Goal: Task Accomplishment & Management: Complete application form

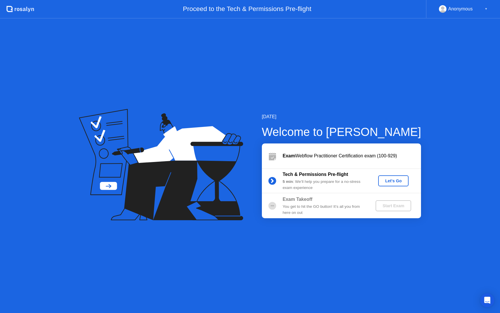
click at [396, 180] on div "Let's Go" at bounding box center [394, 180] width 26 height 5
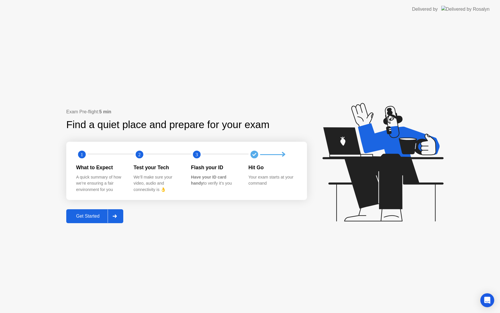
click at [98, 217] on div "Get Started" at bounding box center [88, 215] width 40 height 5
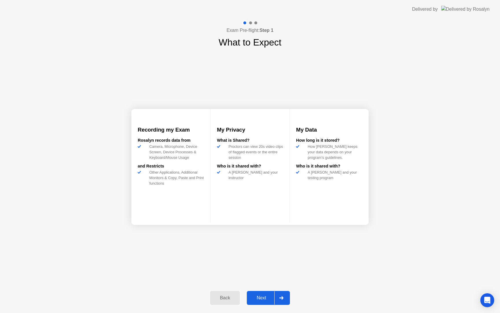
click at [262, 295] on div "Next" at bounding box center [262, 297] width 26 height 5
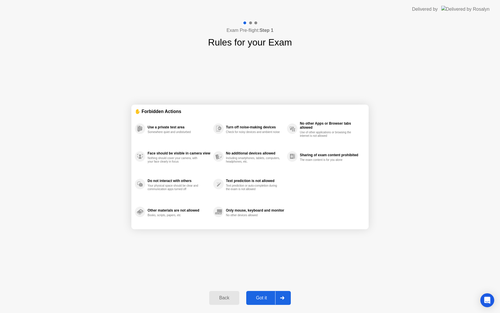
click at [262, 300] on div "Got it" at bounding box center [261, 297] width 27 height 5
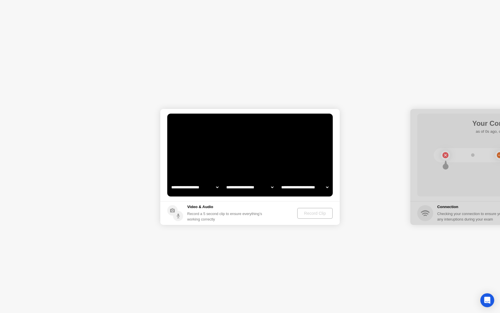
select select "**********"
select select "*******"
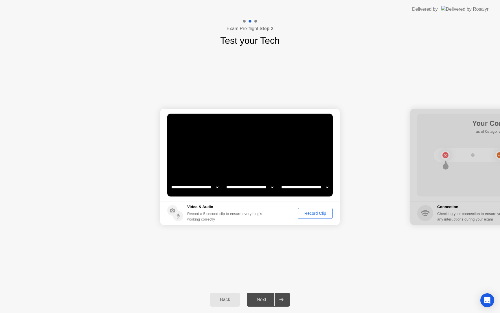
click at [319, 211] on div "Record Clip" at bounding box center [315, 213] width 31 height 5
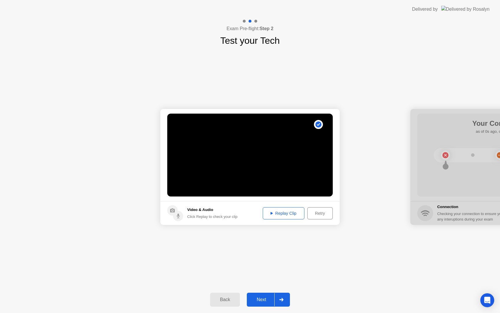
click at [263, 299] on div "Next" at bounding box center [262, 299] width 26 height 5
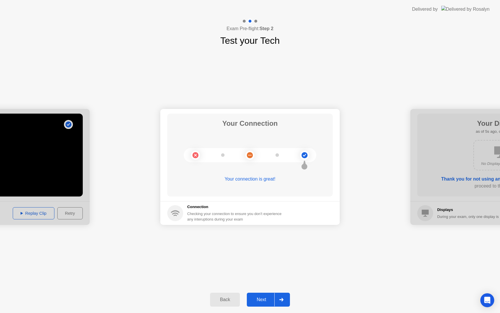
click at [262, 302] on div "Next" at bounding box center [262, 299] width 26 height 5
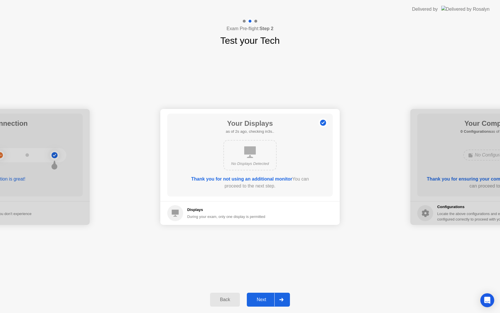
click at [262, 302] on div "Next" at bounding box center [262, 299] width 26 height 5
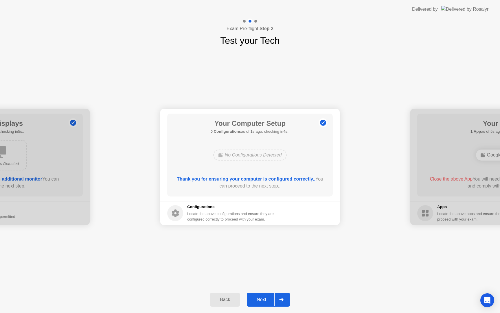
click at [262, 302] on div "Next" at bounding box center [262, 299] width 26 height 5
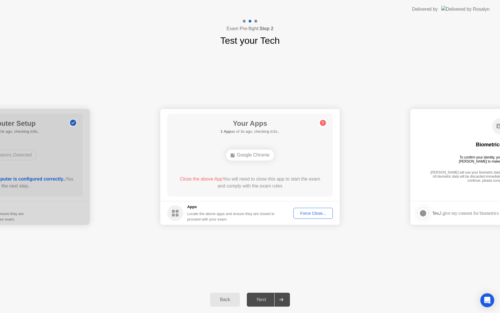
click at [311, 215] on div "Force Close..." at bounding box center [313, 213] width 35 height 5
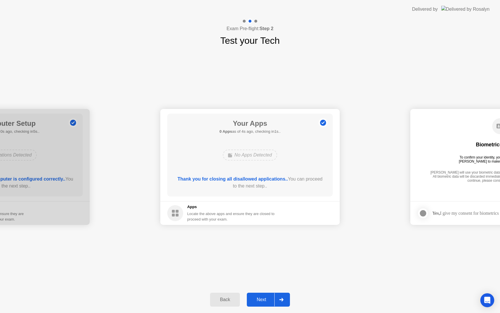
click at [269, 299] on div "Next" at bounding box center [262, 299] width 26 height 5
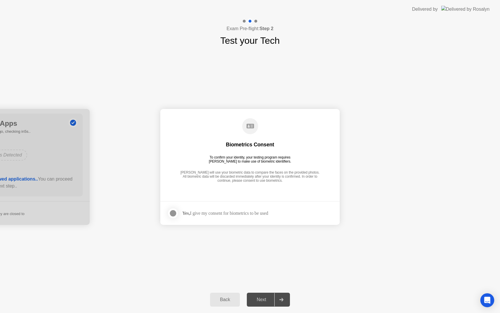
click at [175, 212] on div at bounding box center [173, 213] width 7 height 7
click at [266, 299] on div "Next" at bounding box center [262, 299] width 26 height 5
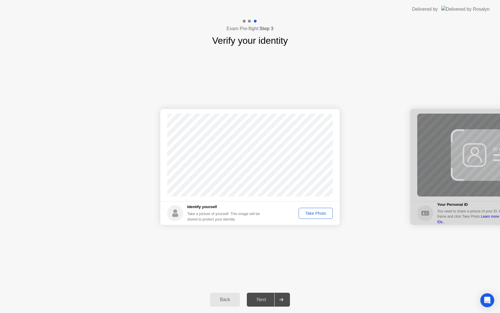
click at [317, 215] on div "Take Photo" at bounding box center [316, 213] width 30 height 5
click at [267, 297] on div "Next" at bounding box center [262, 299] width 26 height 5
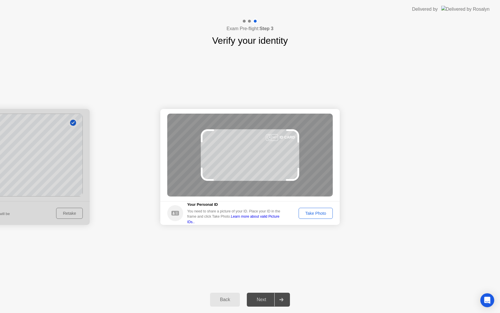
click at [315, 212] on div "Take Photo" at bounding box center [316, 213] width 30 height 5
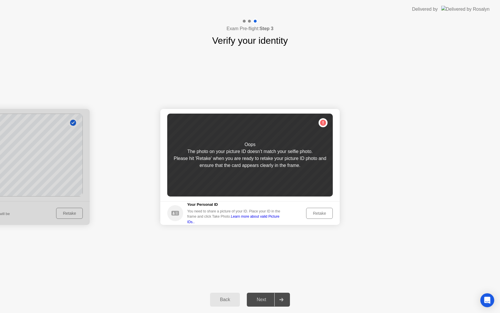
click at [71, 214] on div at bounding box center [0, 167] width 180 height 116
click at [227, 301] on div "Back" at bounding box center [225, 299] width 26 height 5
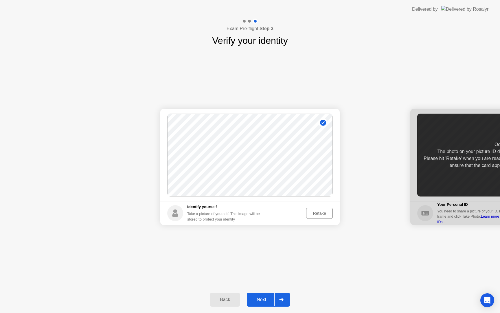
click at [319, 215] on div "Retake" at bounding box center [319, 213] width 23 height 5
click at [319, 215] on div "Take Photo" at bounding box center [316, 213] width 30 height 5
click at [264, 298] on div "Next" at bounding box center [262, 299] width 26 height 5
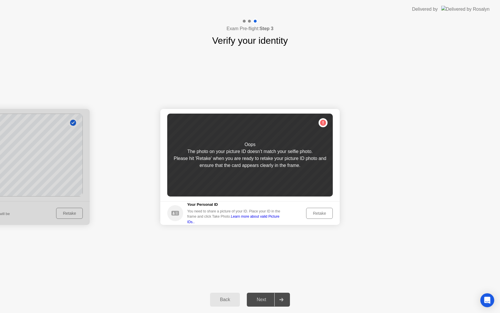
click at [328, 207] on footer "Your Personal ID You need to share a picture of your ID. Place your ID in the f…" at bounding box center [250, 213] width 180 height 24
click at [327, 211] on div "Retake" at bounding box center [319, 213] width 23 height 5
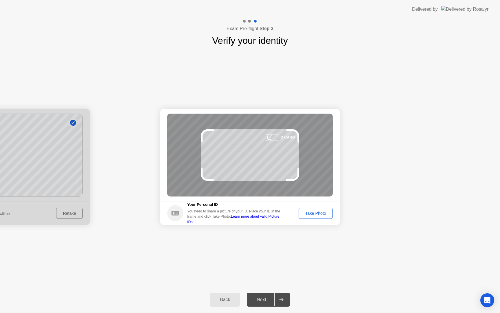
click at [327, 211] on div "Take Photo" at bounding box center [316, 213] width 30 height 5
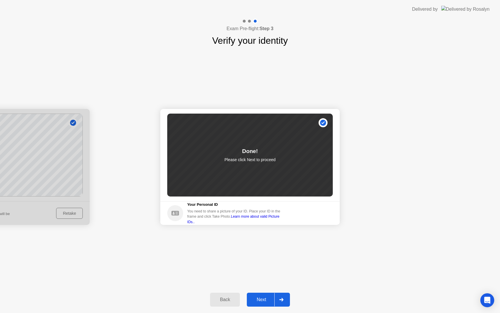
click at [272, 299] on div "Next" at bounding box center [262, 299] width 26 height 5
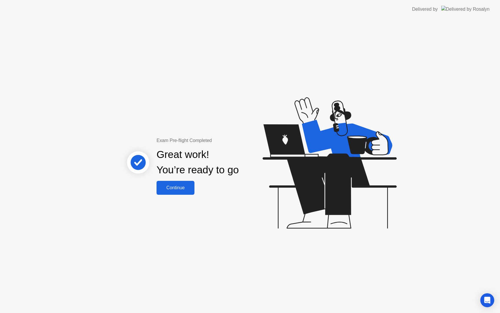
click at [179, 190] on div "Continue" at bounding box center [175, 187] width 34 height 5
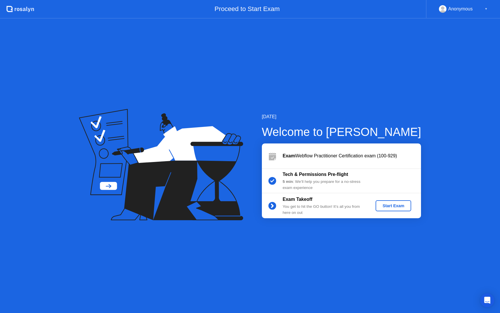
click at [389, 205] on div "Start Exam" at bounding box center [393, 205] width 31 height 5
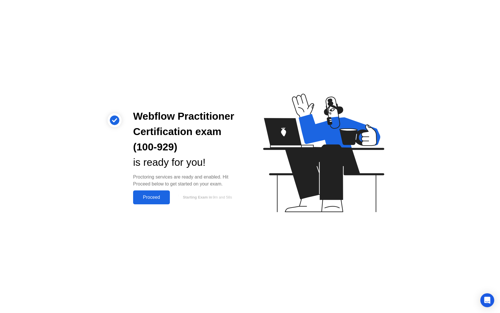
click at [145, 198] on div "Proceed" at bounding box center [151, 197] width 33 height 5
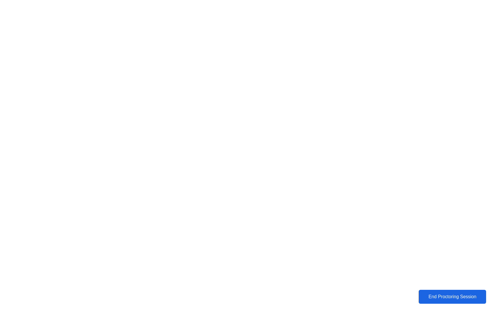
click at [429, 298] on div "End Proctoring Session" at bounding box center [453, 297] width 69 height 6
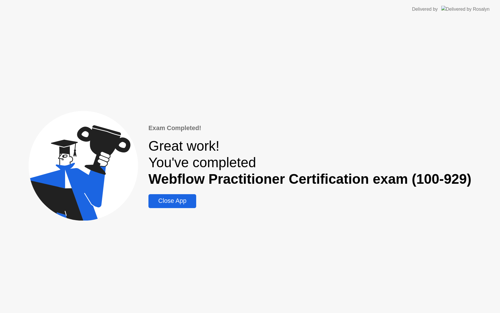
click at [181, 199] on div "Close App" at bounding box center [172, 200] width 44 height 7
